Goal: Information Seeking & Learning: Learn about a topic

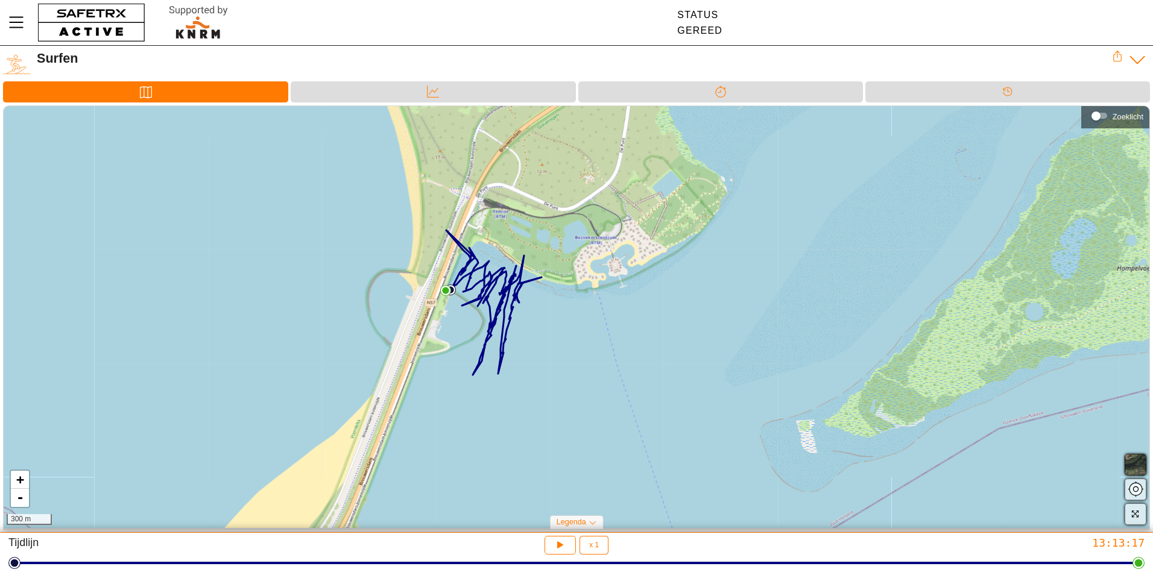
click at [1144, 458] on button "button" at bounding box center [1136, 465] width 22 height 22
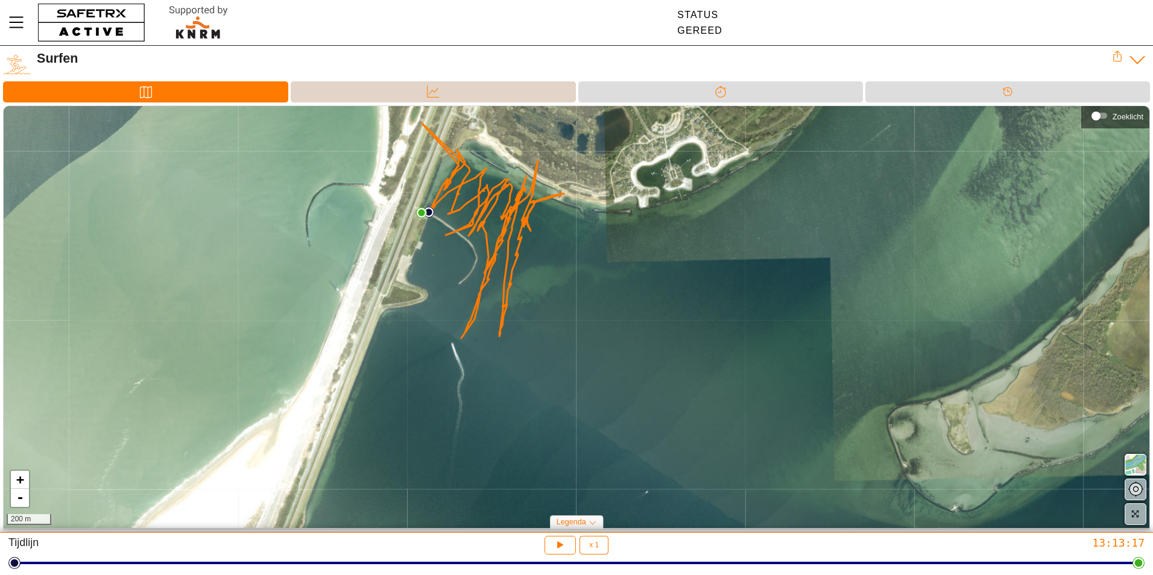
click at [396, 99] on div "Data" at bounding box center [433, 91] width 285 height 21
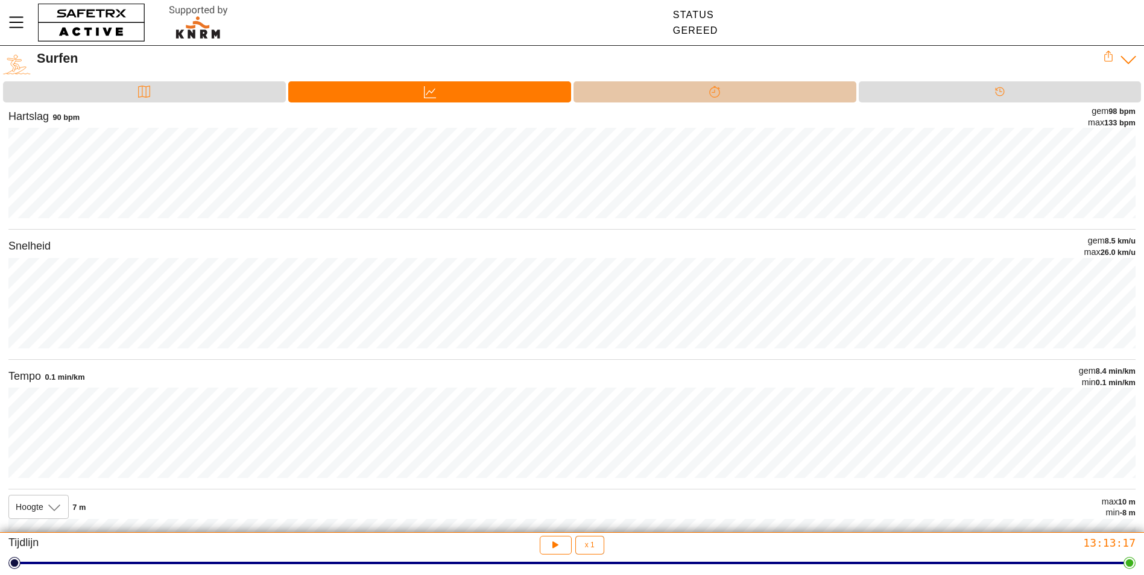
click at [698, 90] on div "Splitsen" at bounding box center [714, 91] width 283 height 21
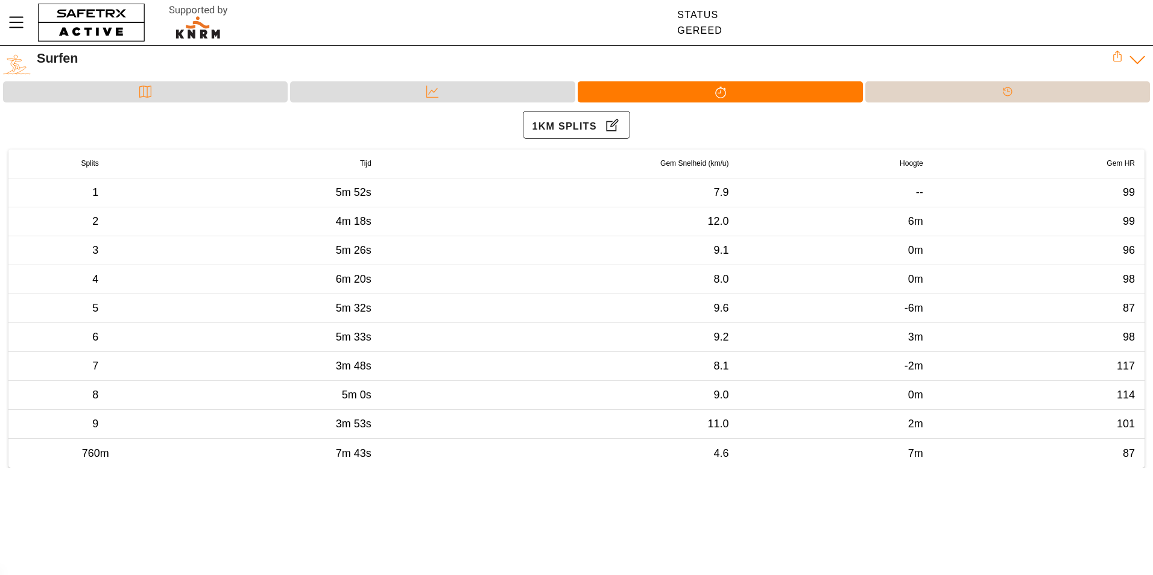
click at [917, 89] on div "Tijdlijn" at bounding box center [1007, 91] width 285 height 21
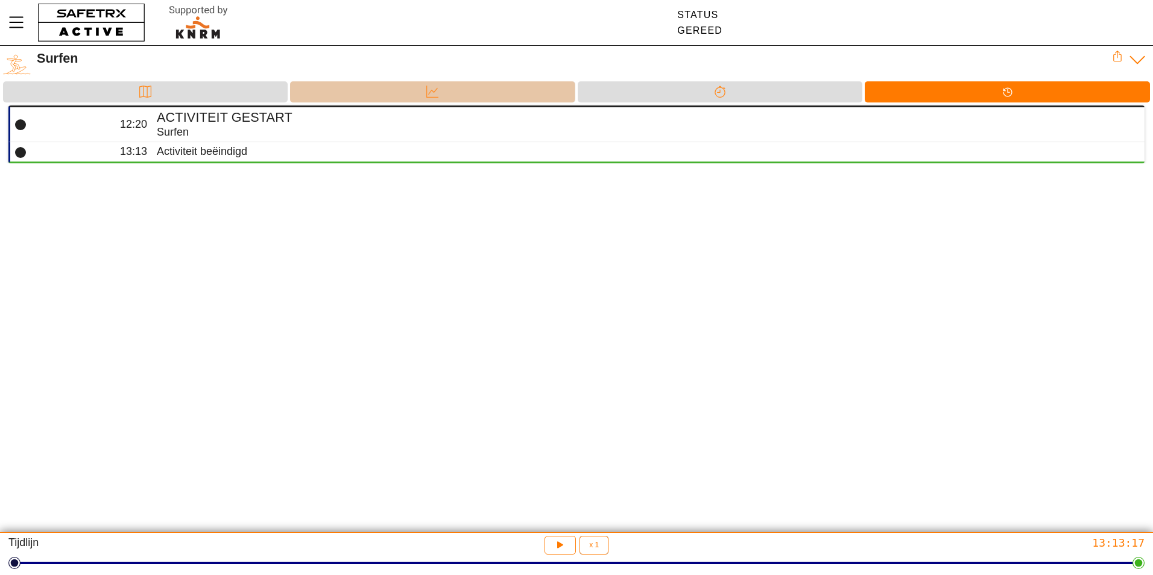
click at [496, 92] on div "Data" at bounding box center [432, 91] width 285 height 21
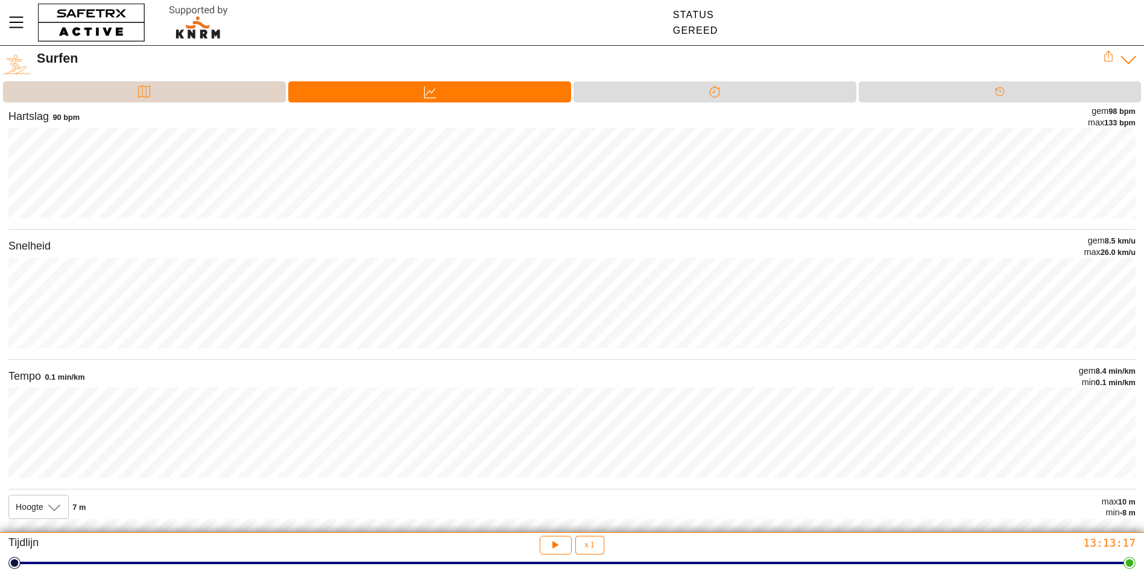
click at [185, 84] on div "Kaart" at bounding box center [144, 91] width 283 height 21
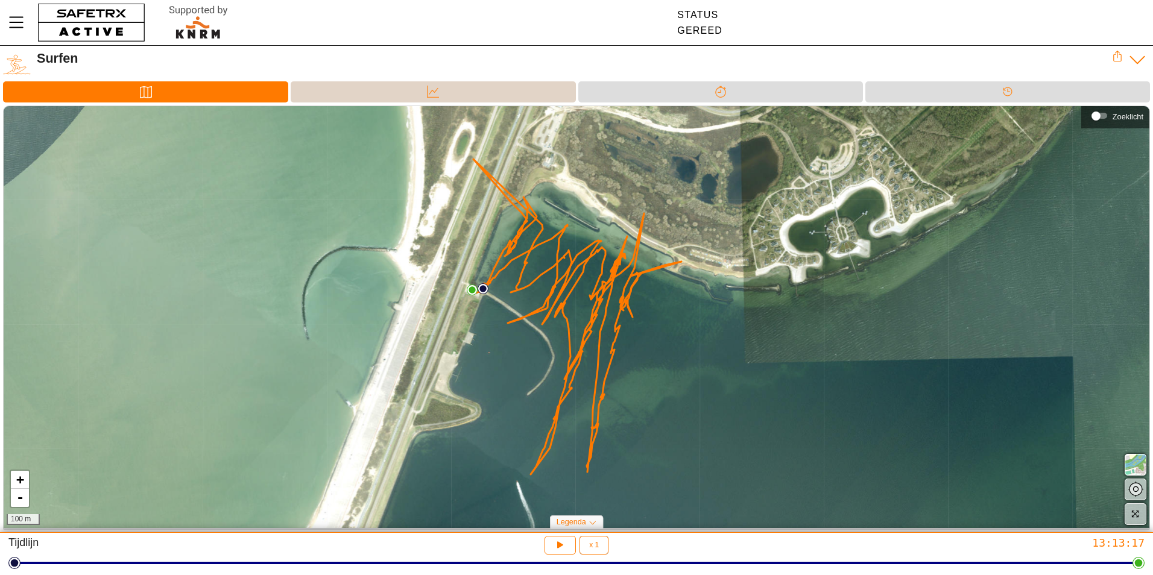
click at [405, 94] on div "Data" at bounding box center [433, 91] width 285 height 21
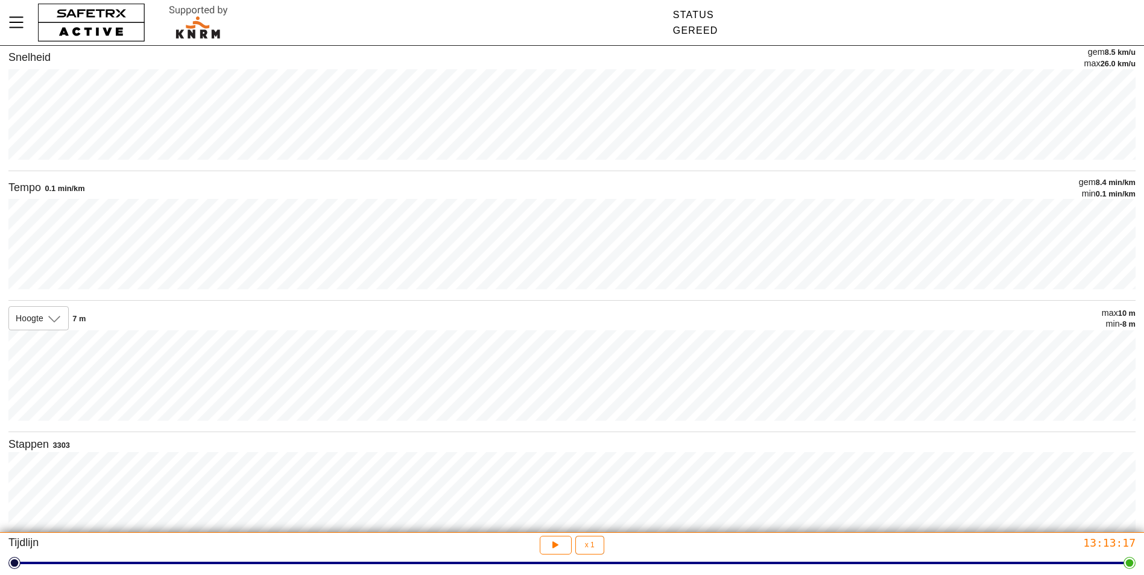
scroll to position [209, 0]
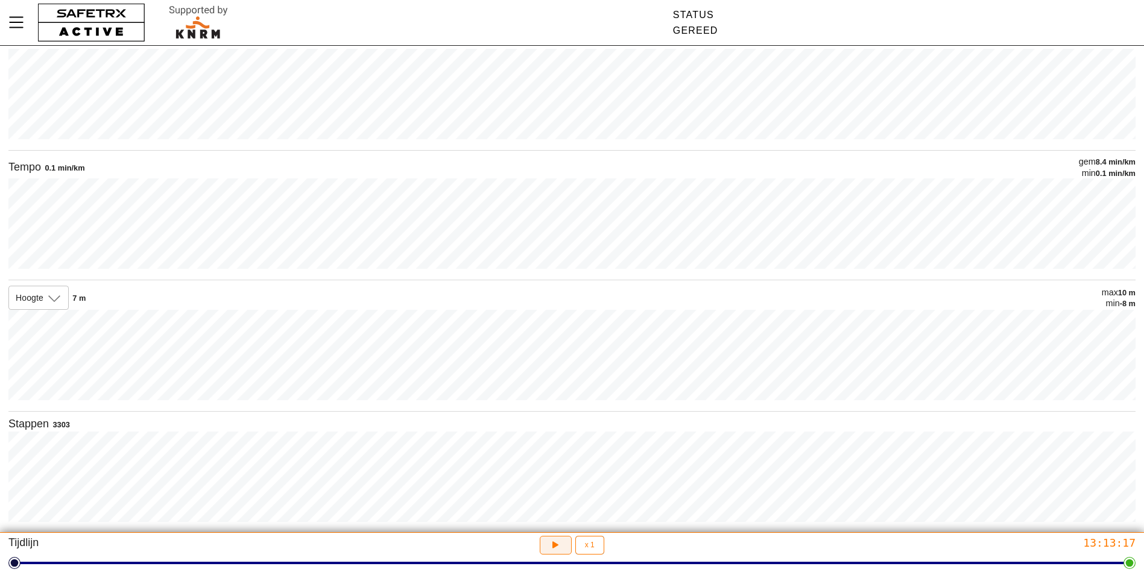
click at [557, 542] on icon "button" at bounding box center [555, 545] width 13 height 13
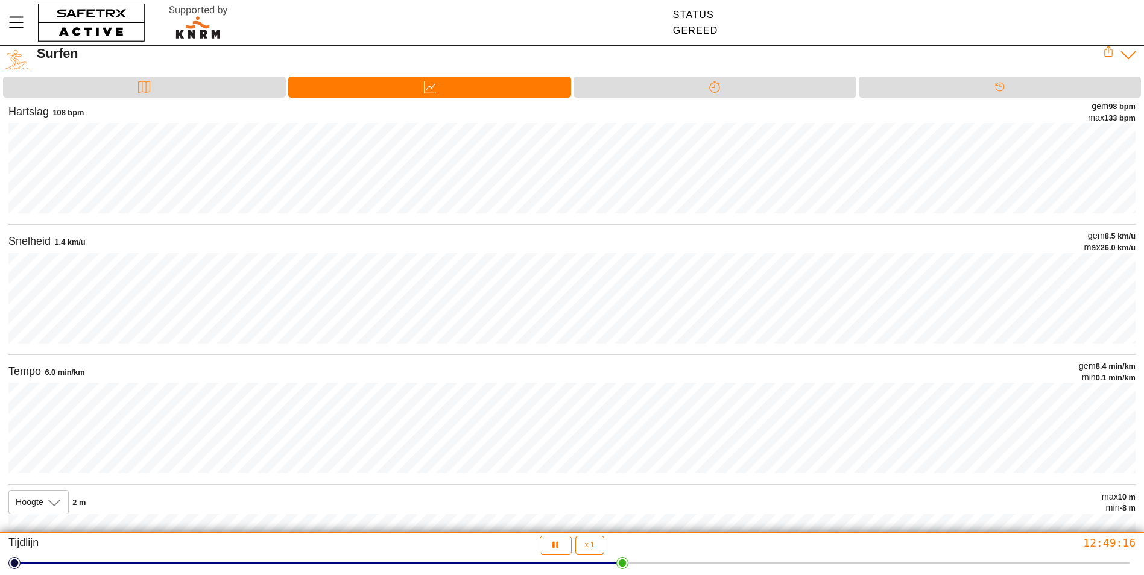
scroll to position [0, 0]
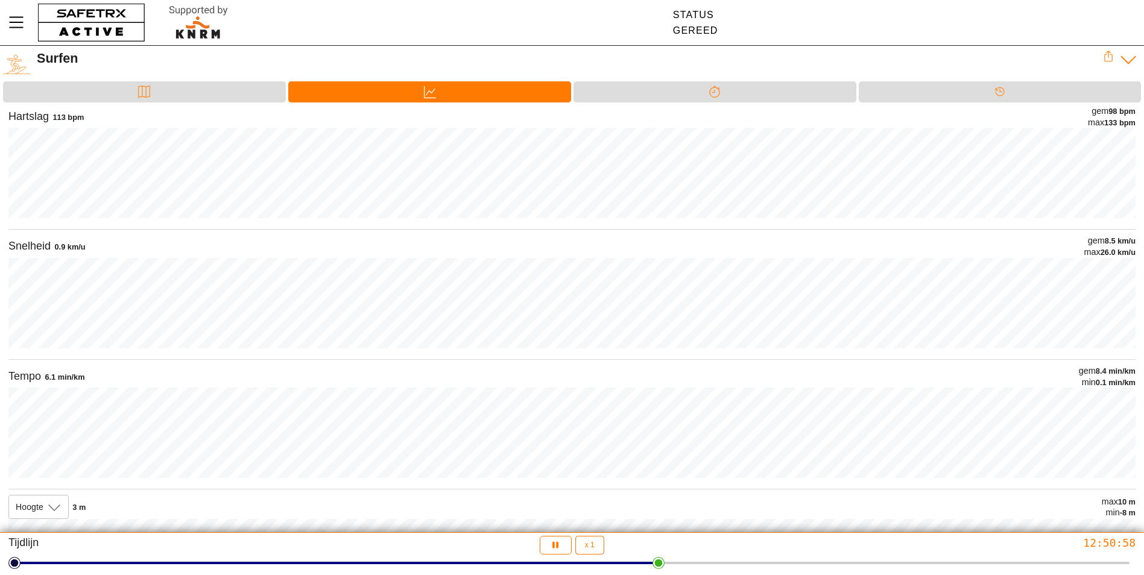
click at [1129, 62] on icon at bounding box center [1128, 60] width 15 height 8
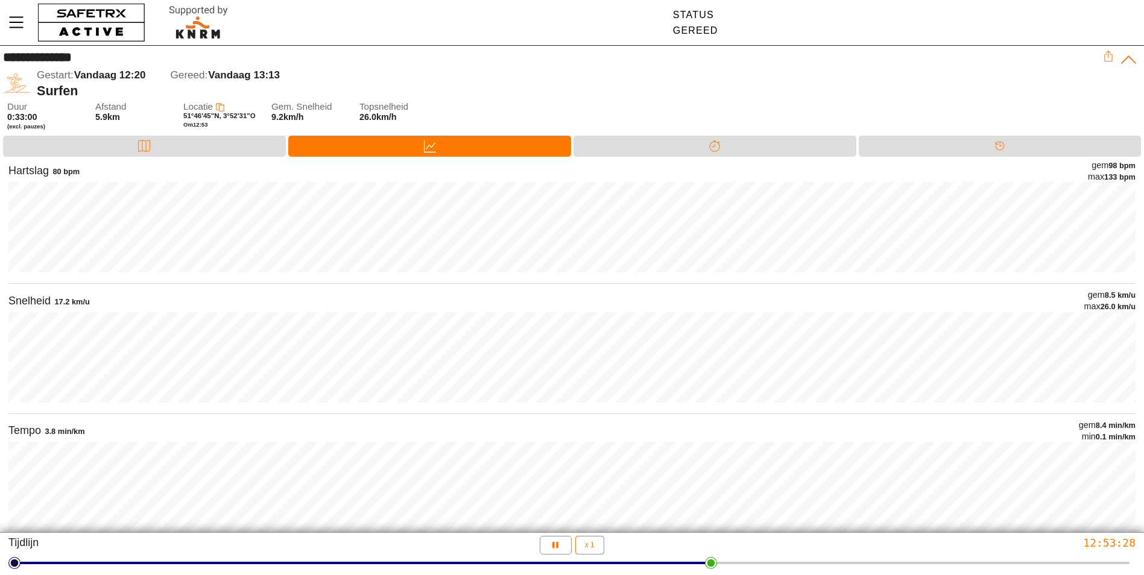
click at [1132, 55] on icon at bounding box center [1128, 60] width 19 height 19
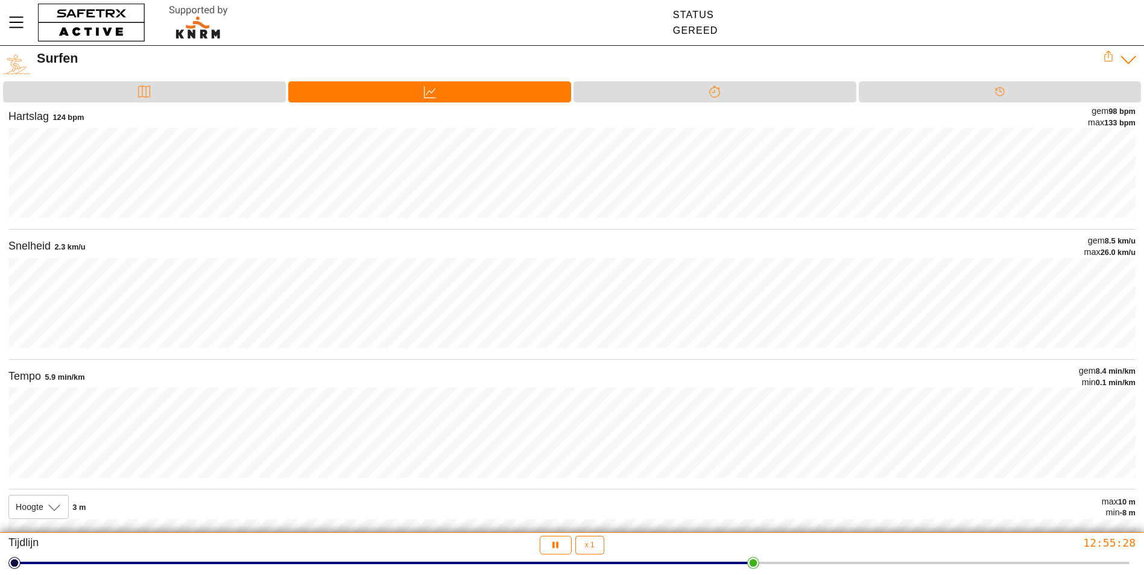
click at [1126, 63] on icon at bounding box center [1128, 60] width 19 height 19
